Goal: Information Seeking & Learning: Find specific fact

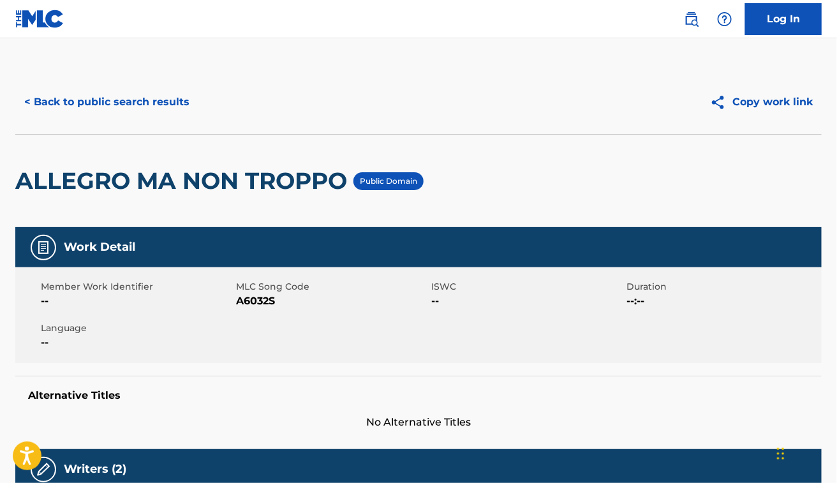
click at [147, 110] on button "< Back to public search results" at bounding box center [106, 102] width 183 height 32
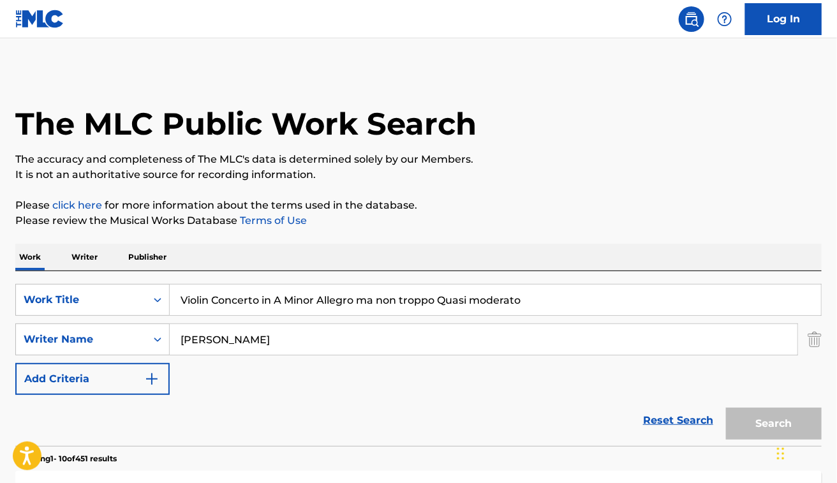
scroll to position [230, 0]
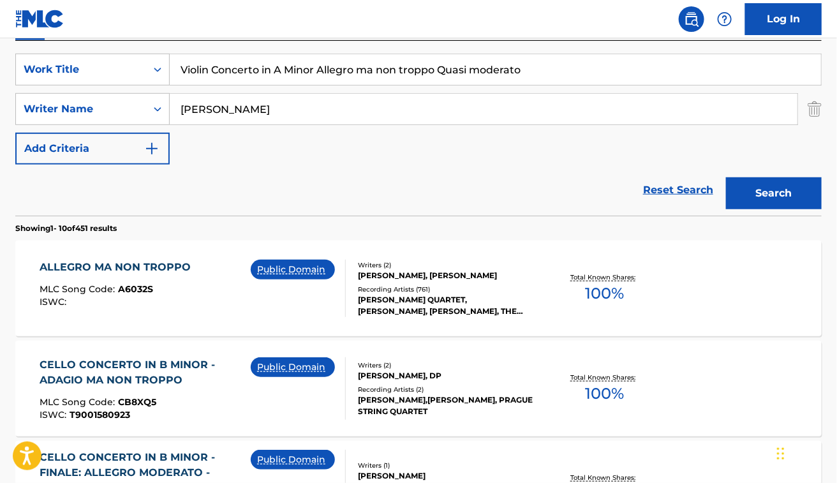
click at [276, 78] on input "Violin Concerto in A Minor Allegro ma non troppo Quasi moderato" at bounding box center [496, 69] width 652 height 31
paste input "Nice to Be Around"
type input "Nice to Be Around"
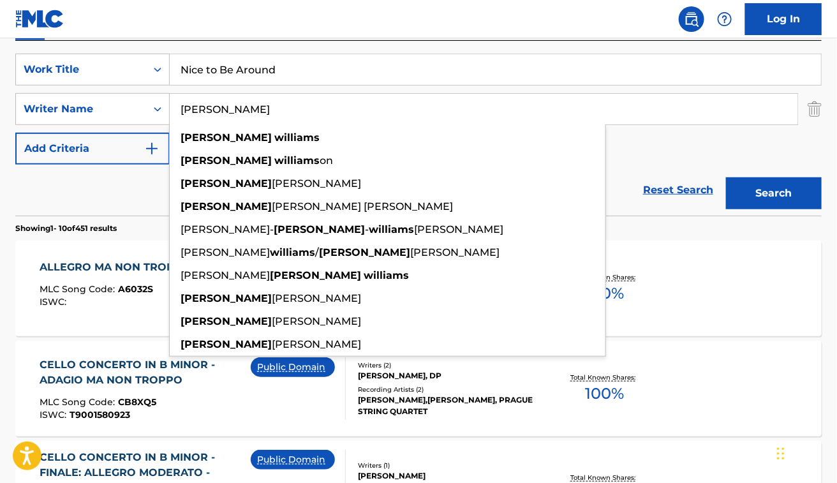
type input "john williams"
click at [726, 177] on button "Search" at bounding box center [774, 193] width 96 height 32
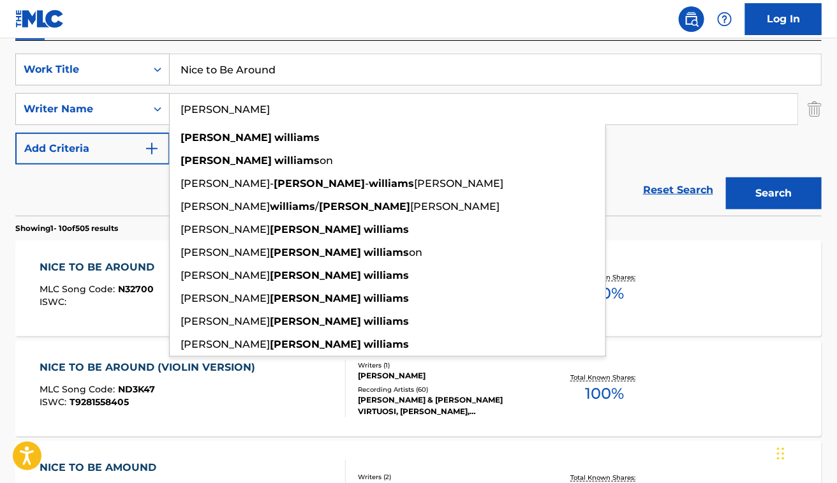
click at [85, 195] on div "Reset Search Search" at bounding box center [418, 190] width 807 height 51
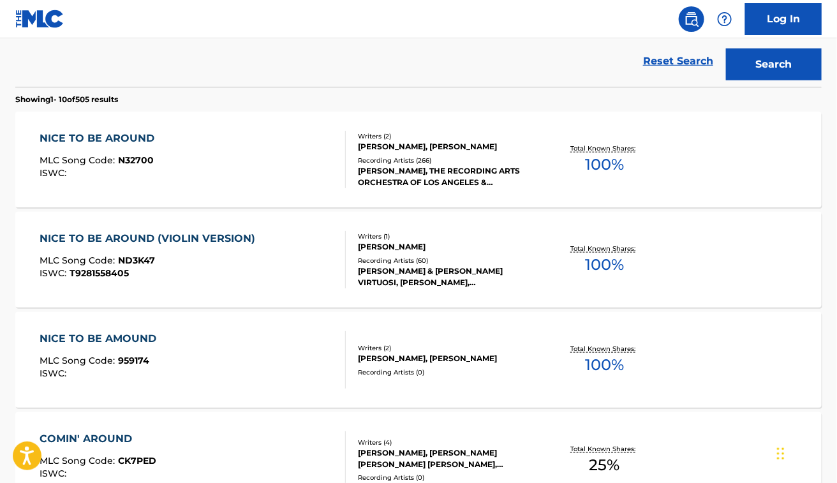
scroll to position [359, 0]
click at [268, 161] on div "NICE TO BE AROUND MLC Song Code : N32700 ISWC :" at bounding box center [193, 159] width 306 height 57
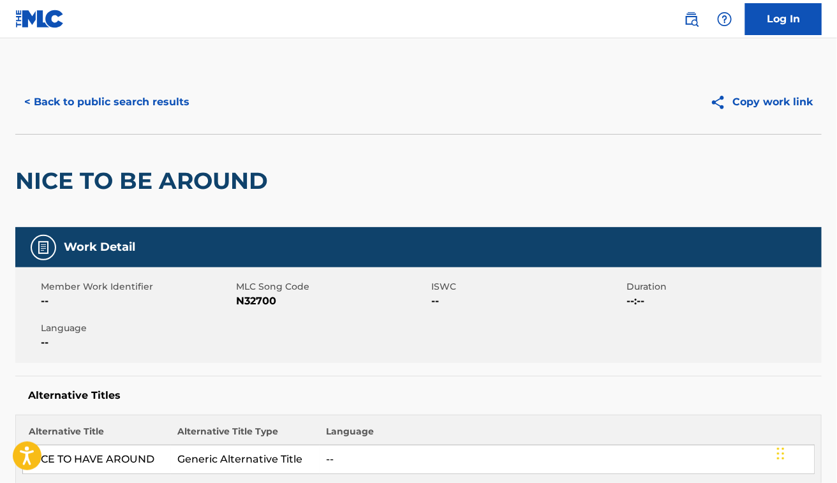
click at [253, 310] on div "Member Work Identifier -- MLC Song Code N32700 ISWC -- Duration --:-- Language …" at bounding box center [418, 315] width 807 height 96
copy span "N32700"
click at [461, 164] on div "NICE TO BE AROUND" at bounding box center [418, 180] width 807 height 93
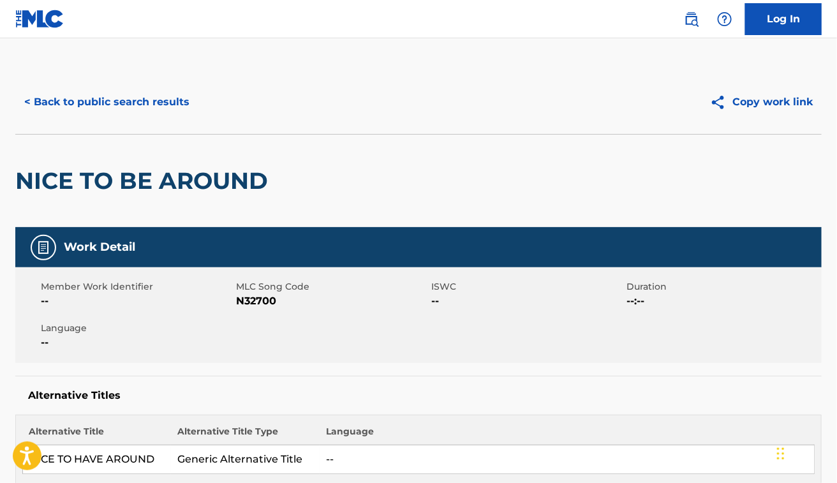
click at [102, 110] on button "< Back to public search results" at bounding box center [106, 102] width 183 height 32
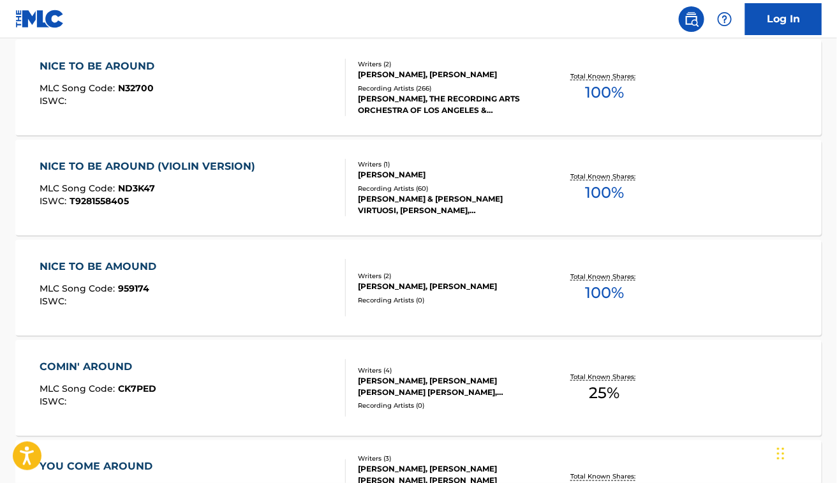
click at [216, 320] on div "NICE TO BE AMOUND MLC Song Code : 959174 ISWC : Writers ( 2 ) PAUL WILLIAMS, JO…" at bounding box center [418, 288] width 807 height 96
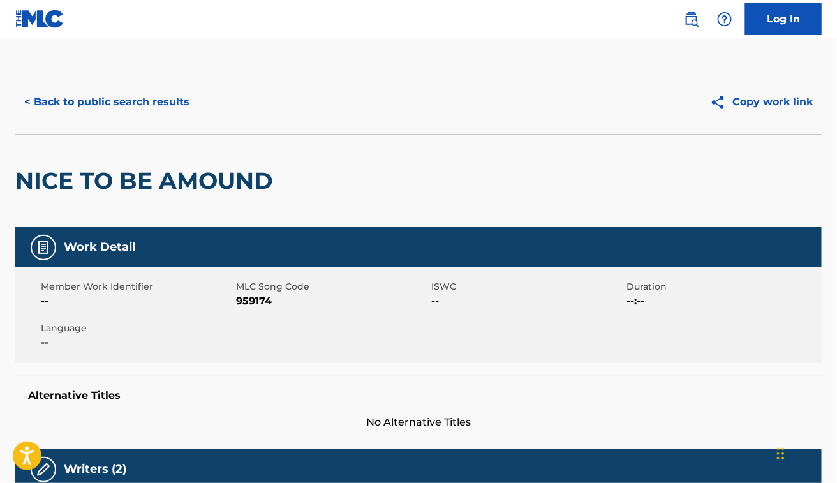
click at [156, 110] on button "< Back to public search results" at bounding box center [106, 102] width 183 height 32
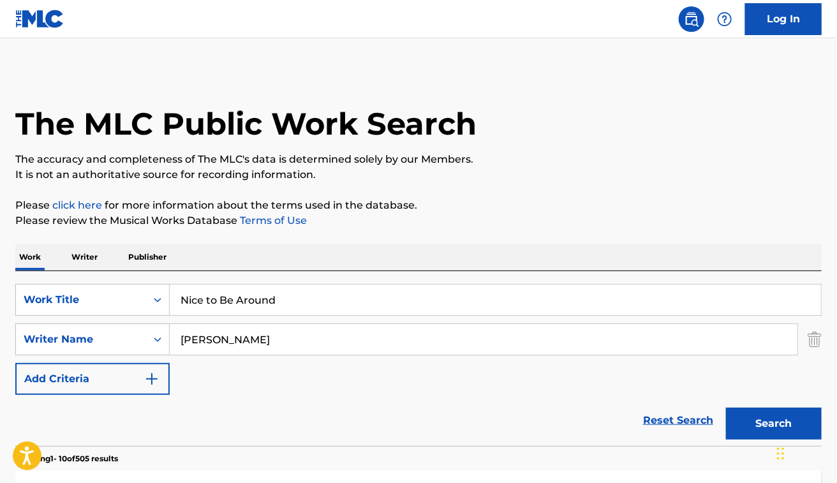
click at [249, 324] on div "john williams" at bounding box center [484, 340] width 629 height 32
click at [262, 301] on input "Nice to Be Around" at bounding box center [496, 300] width 652 height 31
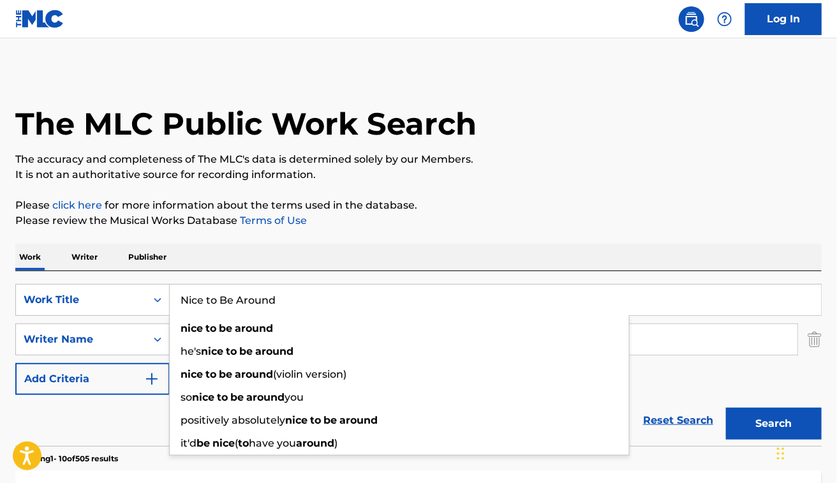
paste input "La villageoise"
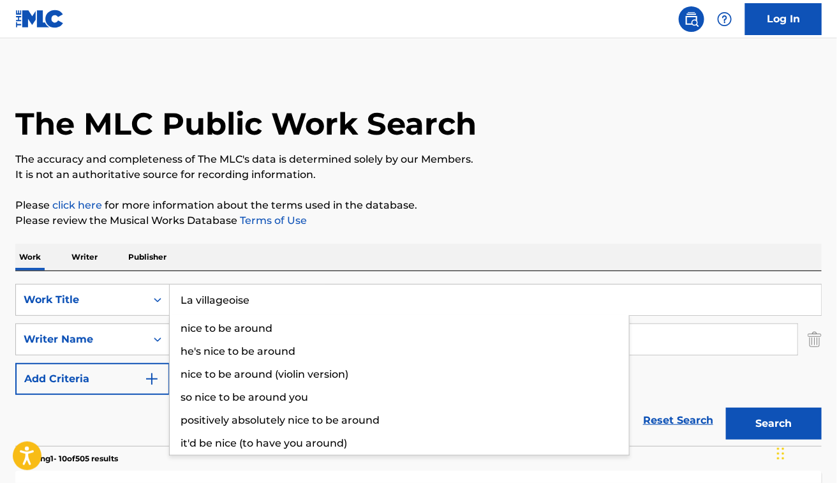
type input "La villageoise"
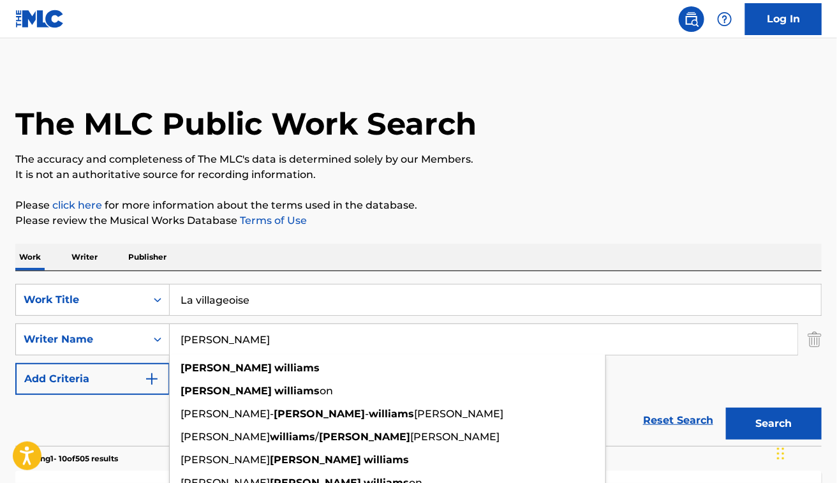
paste input "Jean-Philippe Rameau"
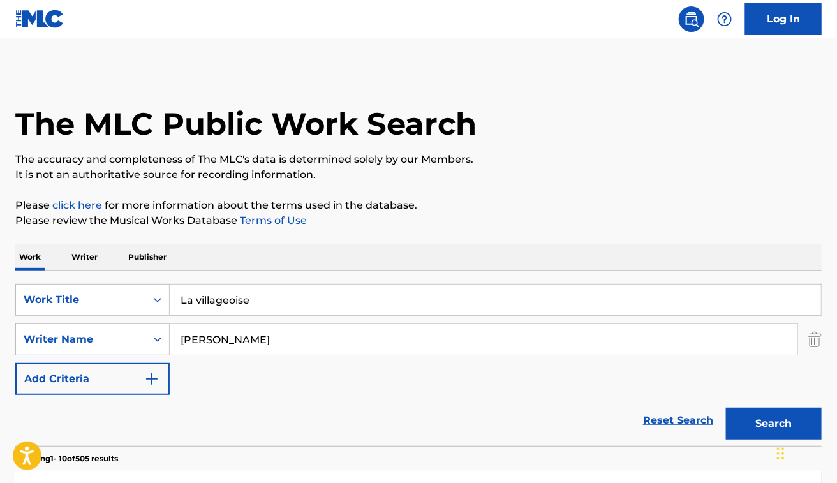
click at [208, 336] on input "Jean-Philippe Rameau" at bounding box center [484, 339] width 628 height 31
drag, startPoint x: 292, startPoint y: 341, endPoint x: 688, endPoint y: 392, distance: 399.6
click at [688, 392] on div "SearchWithCriteria48dbb82d-f673-448e-98af-9c508b438f2b Work Title La villageois…" at bounding box center [418, 339] width 807 height 111
type input "jean philippe rameau"
click at [726, 408] on button "Search" at bounding box center [774, 424] width 96 height 32
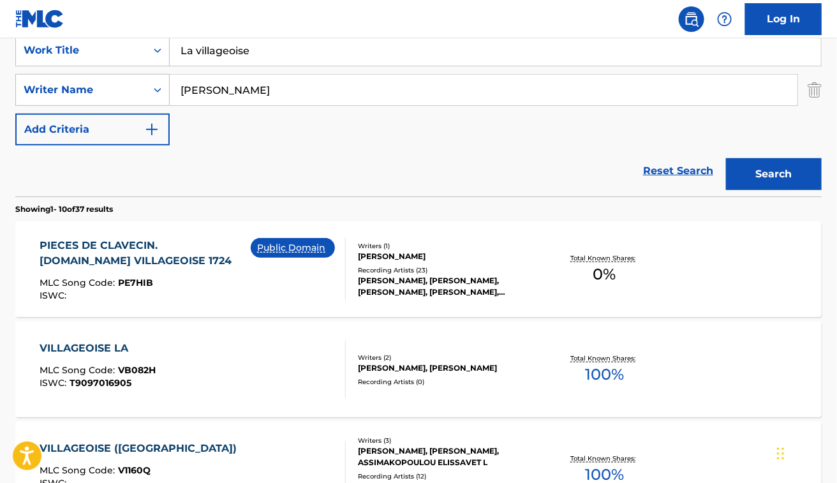
scroll to position [249, 0]
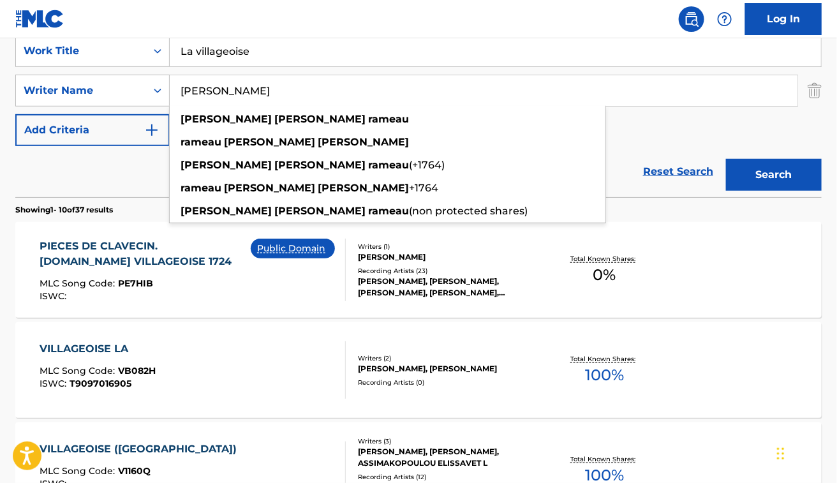
click at [672, 137] on div "SearchWithCriteria48dbb82d-f673-448e-98af-9c508b438f2b Work Title La villageois…" at bounding box center [418, 90] width 807 height 111
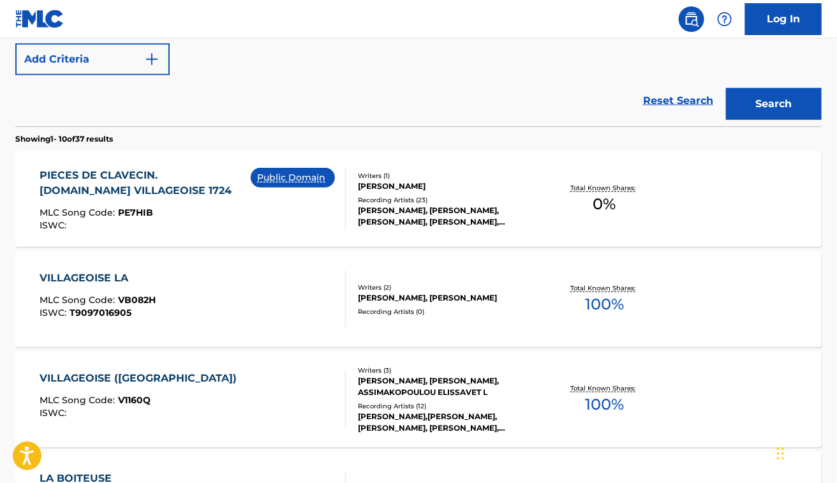
scroll to position [320, 0]
click at [228, 180] on div "PIECES DE CLAVECIN. 9.LA VILLAGEOISE 1724" at bounding box center [145, 182] width 211 height 31
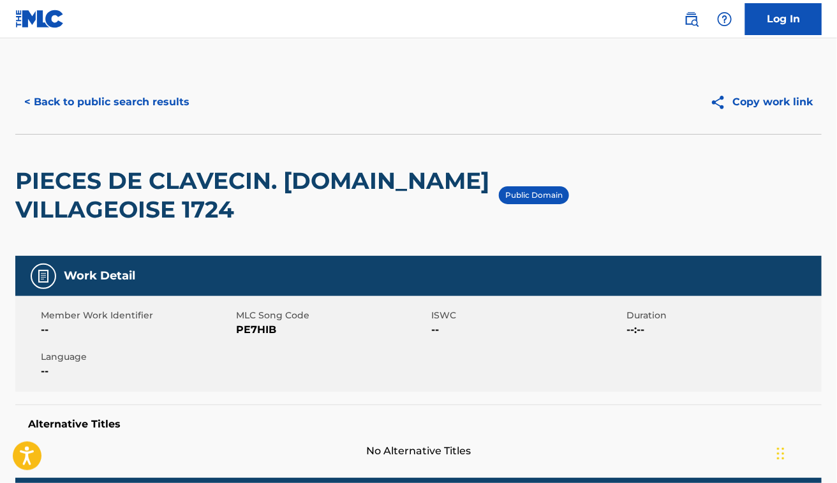
click at [151, 110] on button "< Back to public search results" at bounding box center [106, 102] width 183 height 32
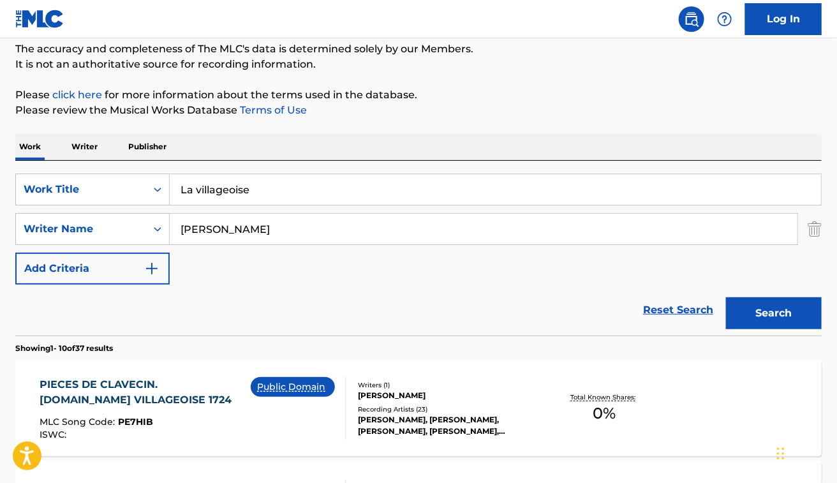
scroll to position [112, 0]
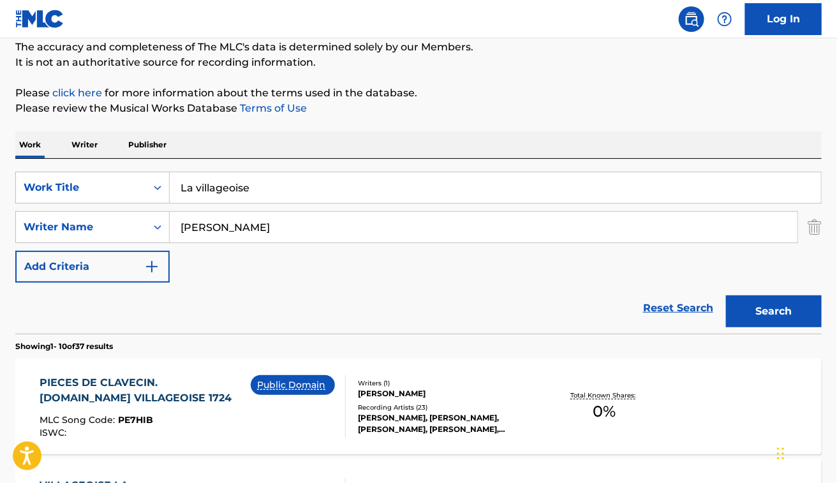
click at [262, 220] on input "jean philippe rameau" at bounding box center [484, 227] width 628 height 31
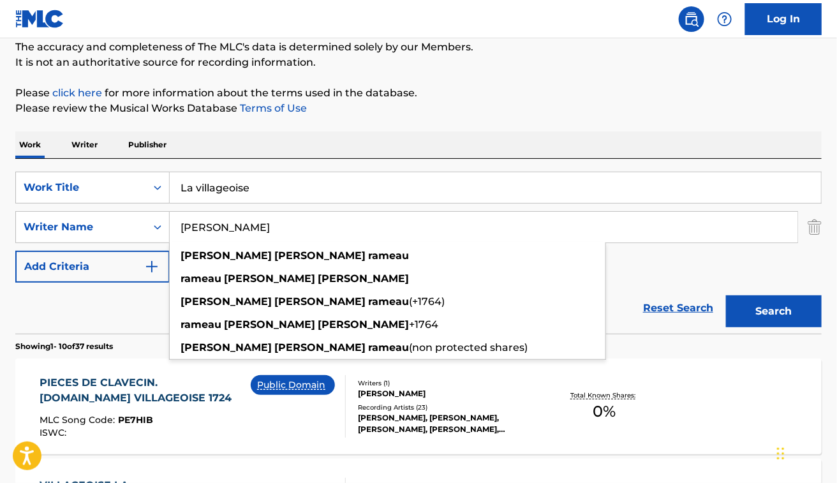
paste input "Víkingur Ólafsson"
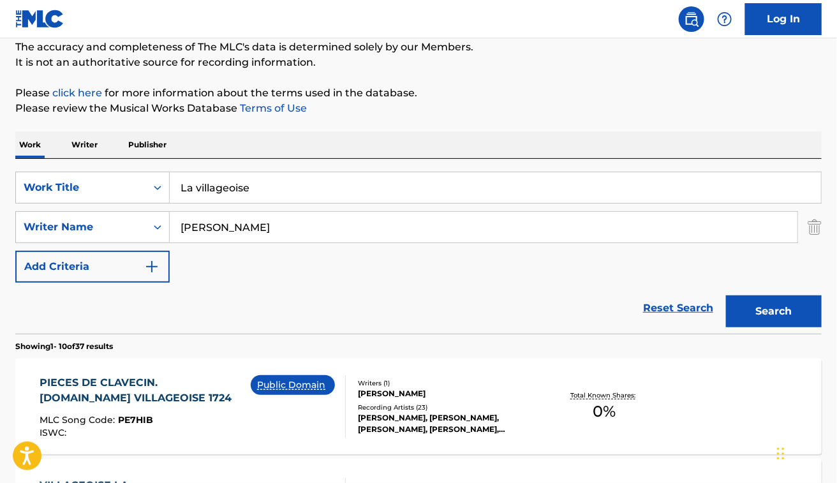
click at [233, 224] on input "Víkingur Ólafsson" at bounding box center [484, 227] width 628 height 31
click at [726, 295] on button "Search" at bounding box center [774, 311] width 96 height 32
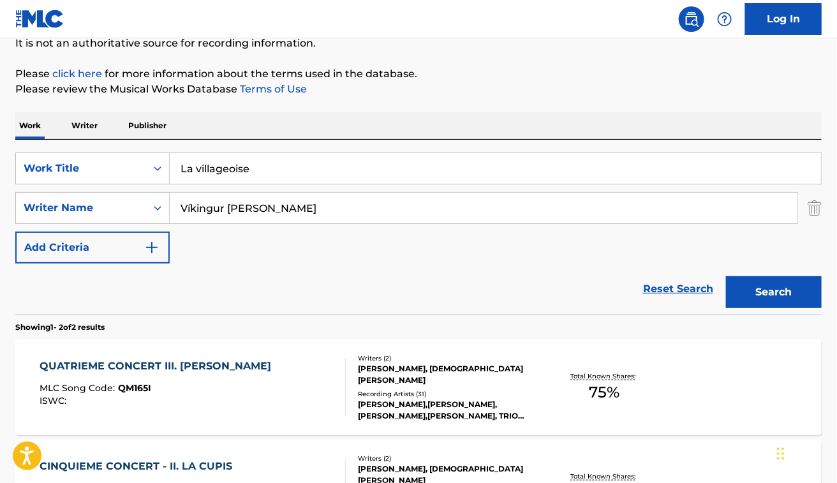
scroll to position [113, 0]
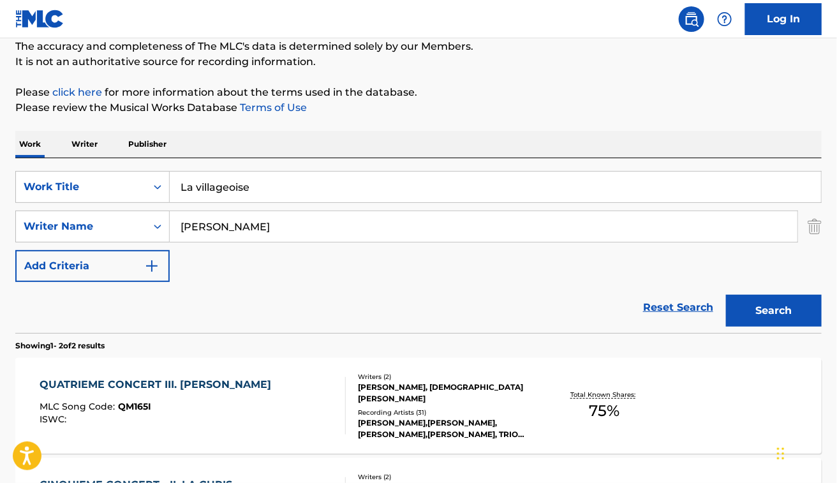
type input "jean philippe rameau"
click at [726, 295] on button "Search" at bounding box center [774, 311] width 96 height 32
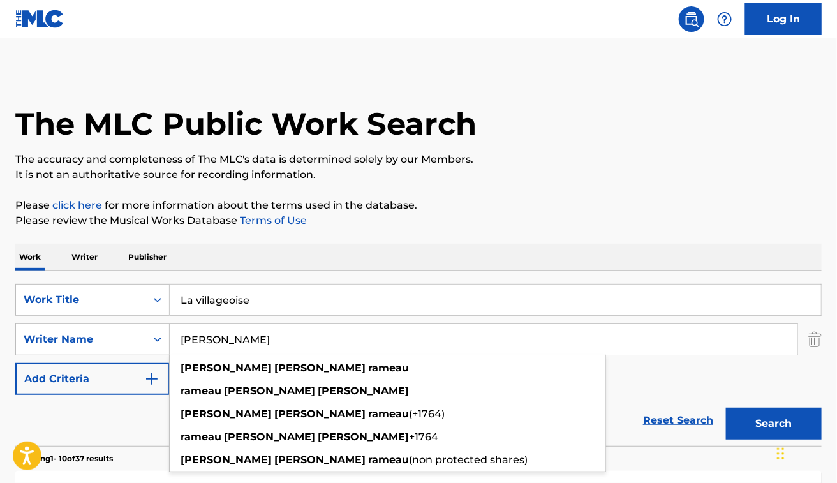
scroll to position [116, 0]
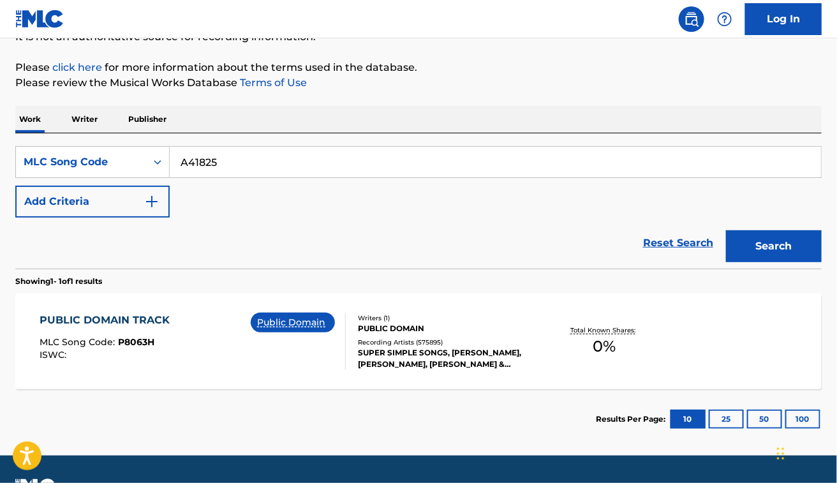
click at [726, 230] on button "Search" at bounding box center [774, 246] width 96 height 32
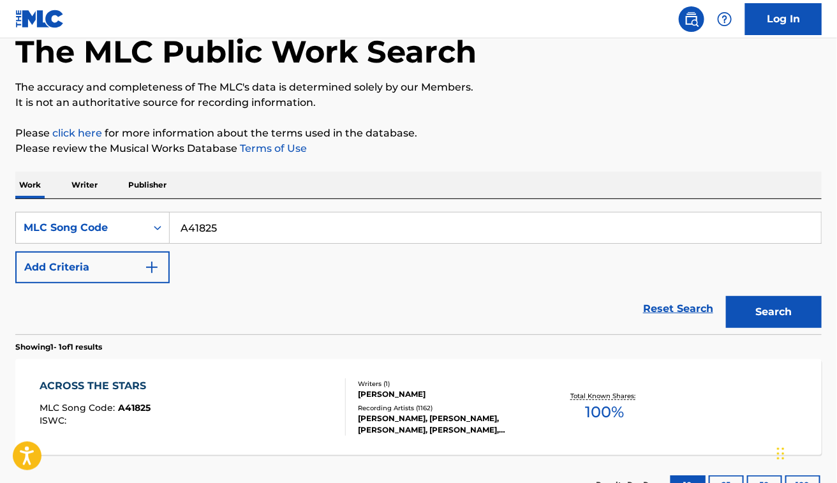
scroll to position [138, 0]
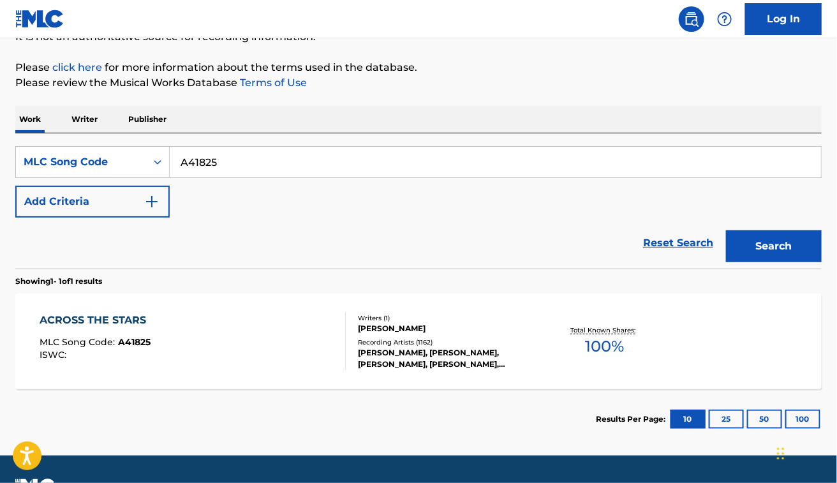
click at [285, 274] on section "Showing 1 - 1 of 1 results" at bounding box center [418, 278] width 807 height 19
click at [209, 160] on input "A41825" at bounding box center [496, 162] width 652 height 31
paste input "Y54000"
click at [726, 230] on button "Search" at bounding box center [774, 246] width 96 height 32
paste input "AA17D7"
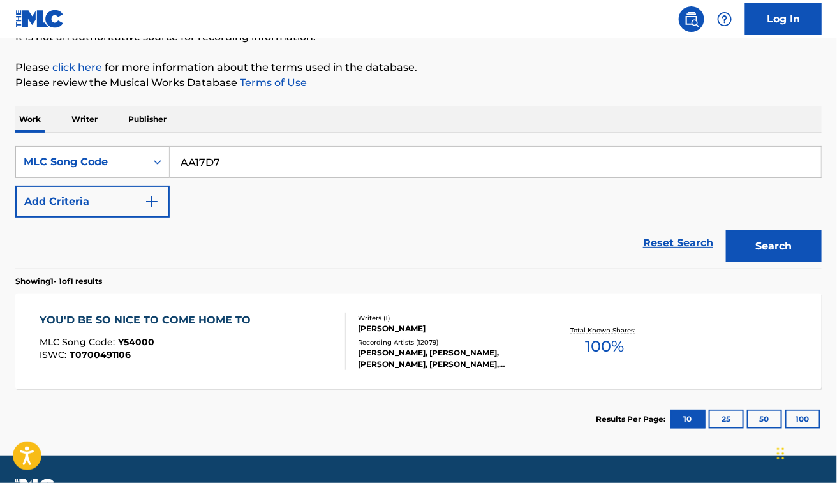
type input "AA17D7"
click at [726, 230] on button "Search" at bounding box center [774, 246] width 96 height 32
click at [233, 377] on div "AMOR MLC Song Code : AA17D7 ISWC : T9320548354 Writers ( 1 ) [PERSON_NAME] Reco…" at bounding box center [418, 342] width 807 height 96
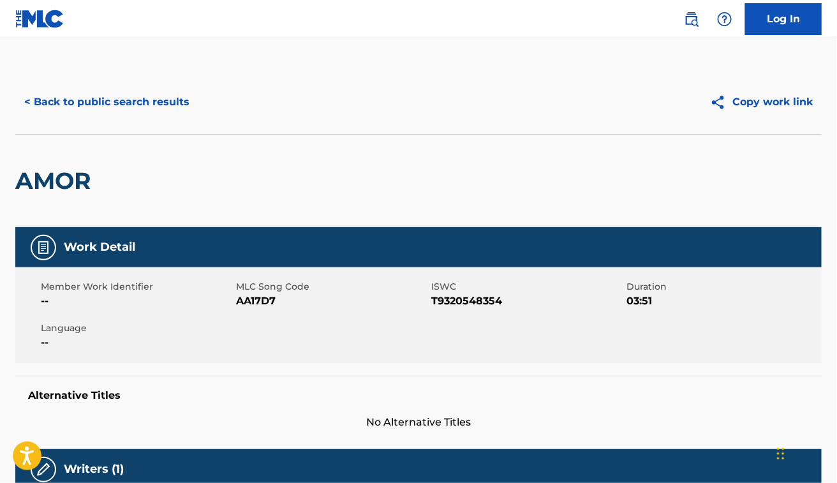
click at [160, 94] on button "< Back to public search results" at bounding box center [106, 102] width 183 height 32
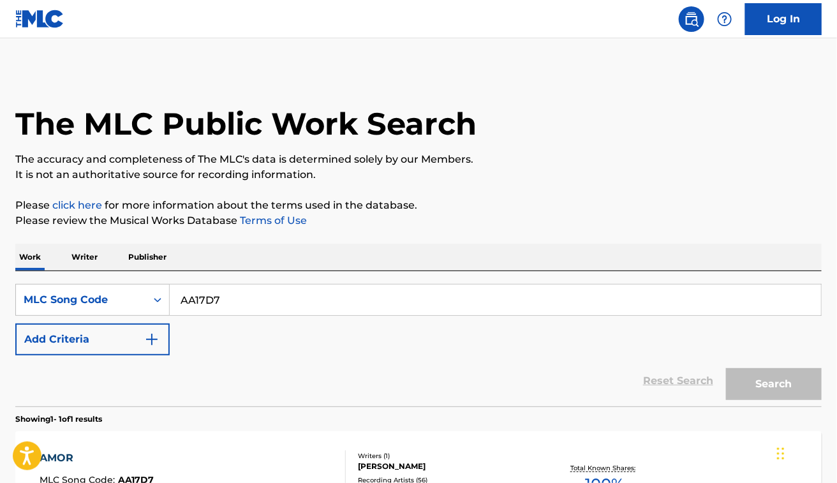
scroll to position [138, 0]
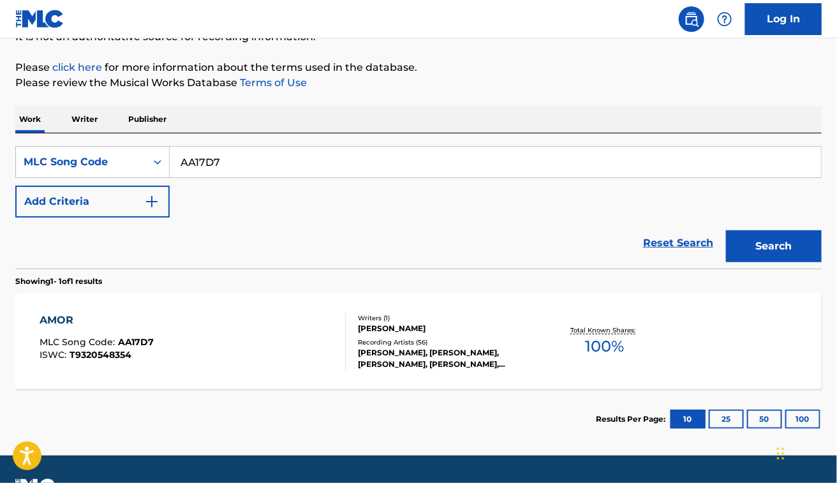
click at [279, 172] on input "AA17D7" at bounding box center [496, 162] width 652 height 31
paste input "HA63WP"
type input "HA63WP"
click at [726, 230] on button "Search" at bounding box center [774, 246] width 96 height 32
